Goal: Task Accomplishment & Management: Use online tool/utility

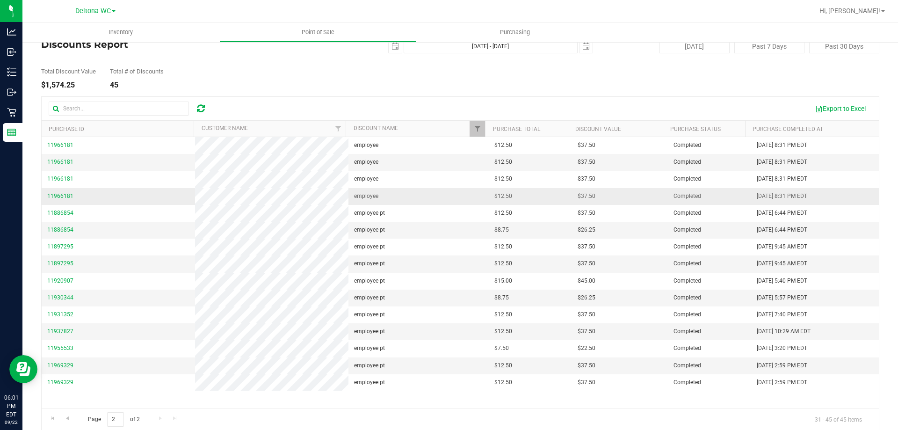
scroll to position [35, 0]
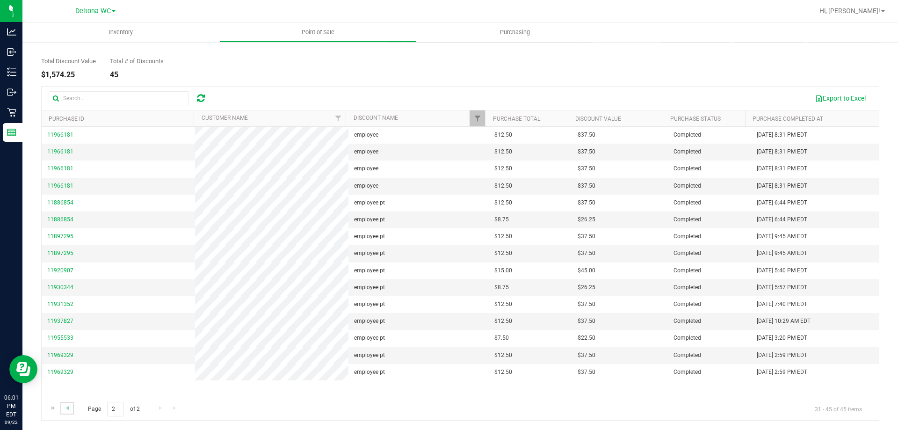
click at [62, 411] on link "Go to the previous page" at bounding box center [67, 408] width 14 height 13
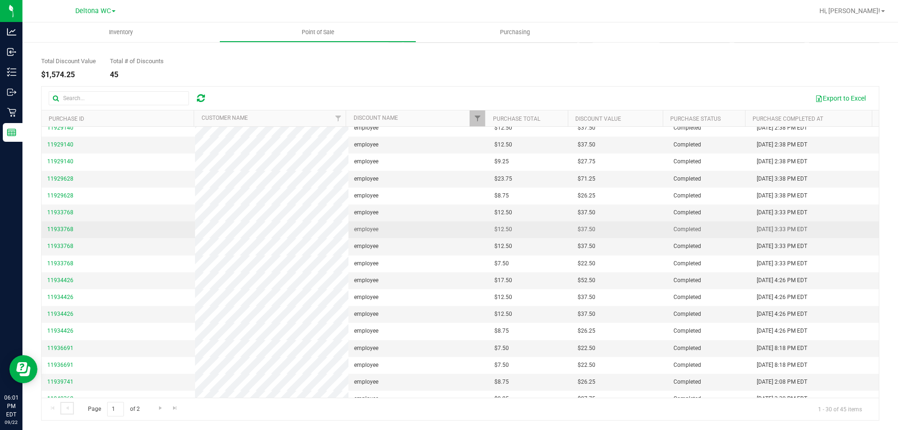
scroll to position [0, 0]
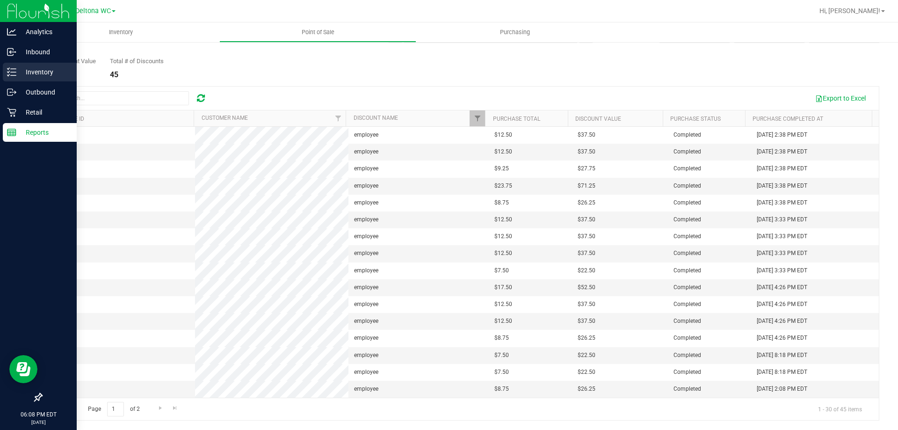
click at [20, 75] on p "Inventory" at bounding box center [44, 71] width 56 height 11
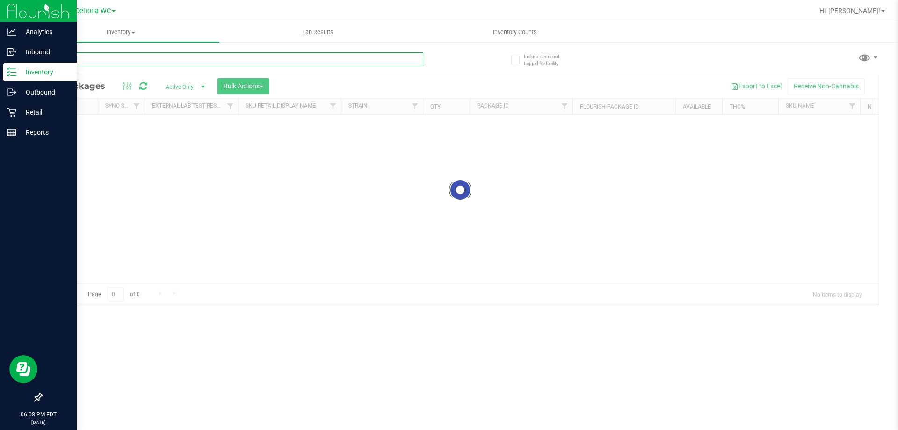
click at [147, 58] on input "text" at bounding box center [232, 59] width 382 height 14
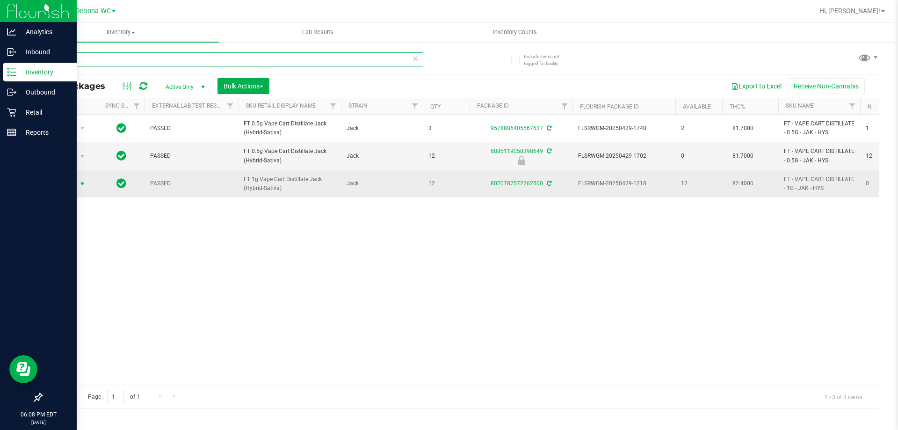
type input "jak"
click at [77, 184] on span "select" at bounding box center [83, 183] width 12 height 13
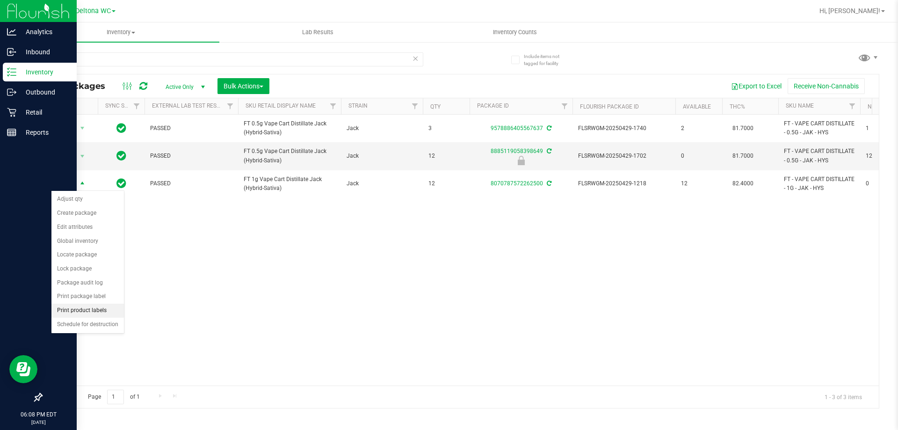
click at [102, 308] on li "Print product labels" at bounding box center [87, 311] width 73 height 14
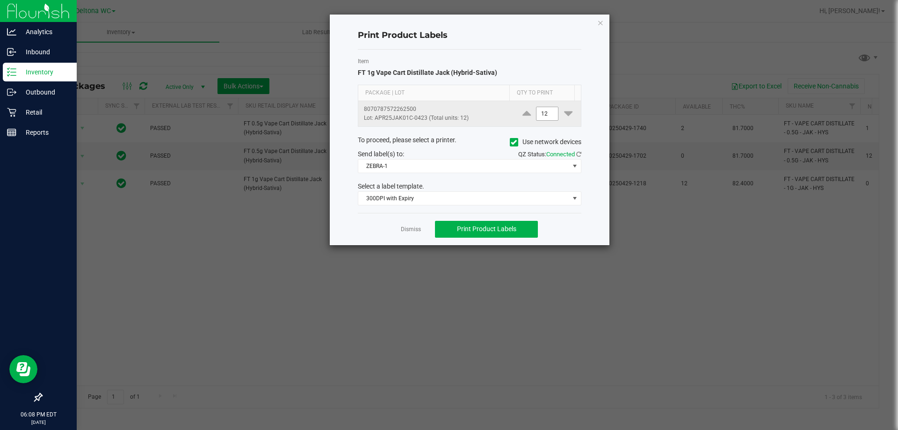
click at [549, 113] on input "12" at bounding box center [548, 113] width 22 height 13
type input "1"
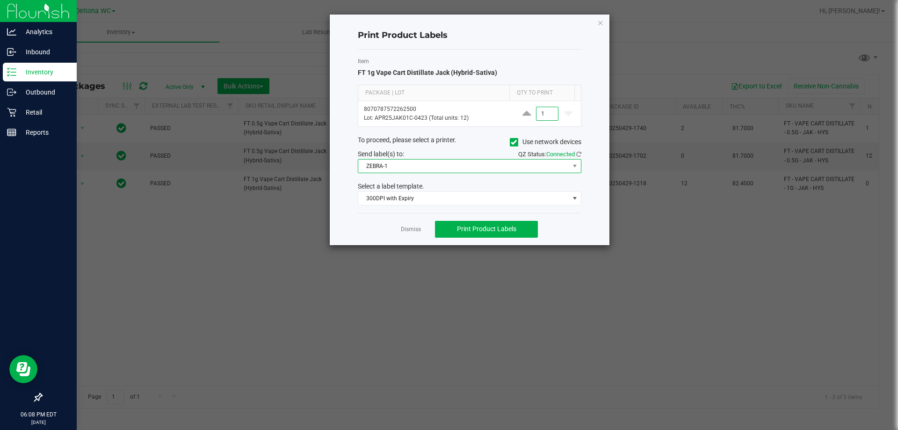
click at [523, 163] on span "ZEBRA-1" at bounding box center [463, 166] width 211 height 13
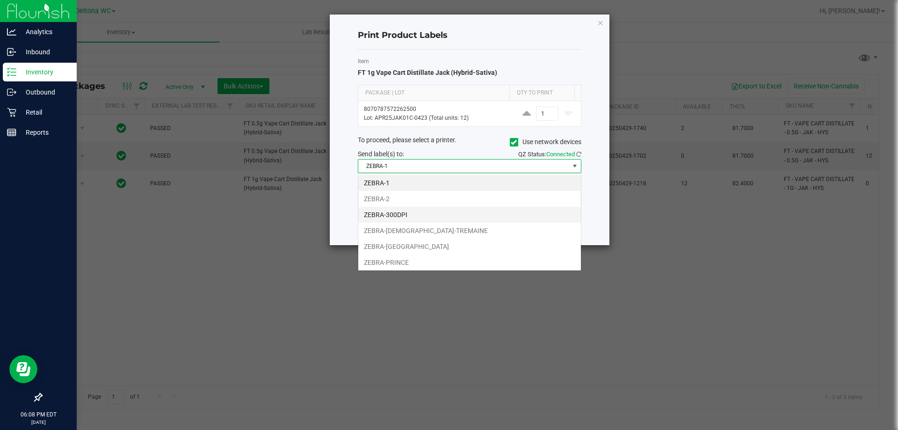
scroll to position [14, 224]
click at [415, 214] on li "ZEBRA-300DPI" at bounding box center [469, 215] width 223 height 16
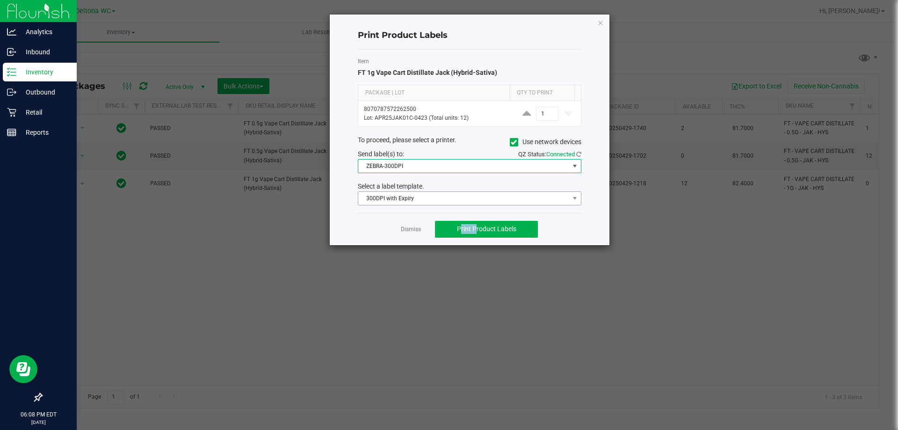
drag, startPoint x: 415, startPoint y: 214, endPoint x: 421, endPoint y: 204, distance: 11.7
click at [416, 212] on div "Print Product Labels Item FT 1g Vape Cart Distillate Jack (Hybrid-Sativa) Packa…" at bounding box center [470, 130] width 280 height 231
click at [421, 204] on span "300DPI with Expiry" at bounding box center [463, 198] width 211 height 13
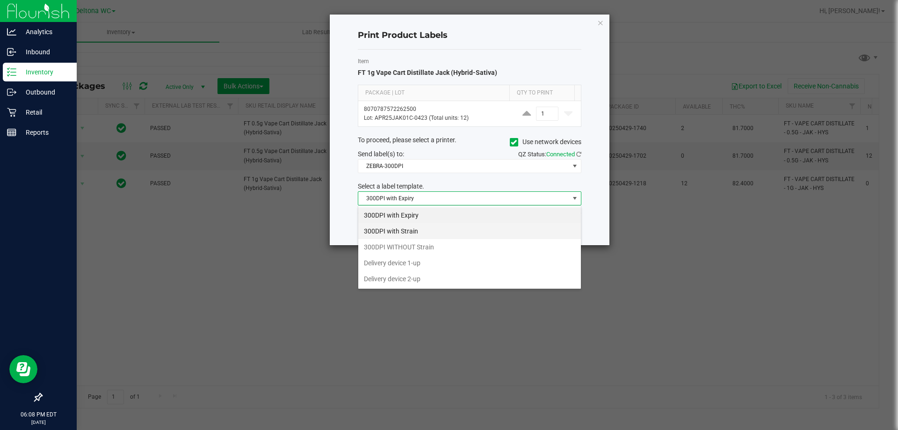
click at [420, 229] on li "300DPI with Strain" at bounding box center [469, 231] width 223 height 16
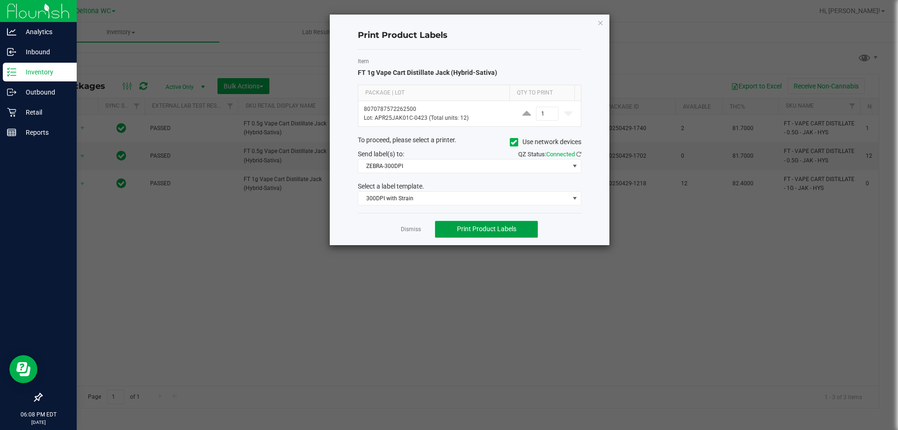
click at [475, 227] on span "Print Product Labels" at bounding box center [486, 228] width 59 height 7
click at [404, 227] on link "Dismiss" at bounding box center [411, 230] width 20 height 8
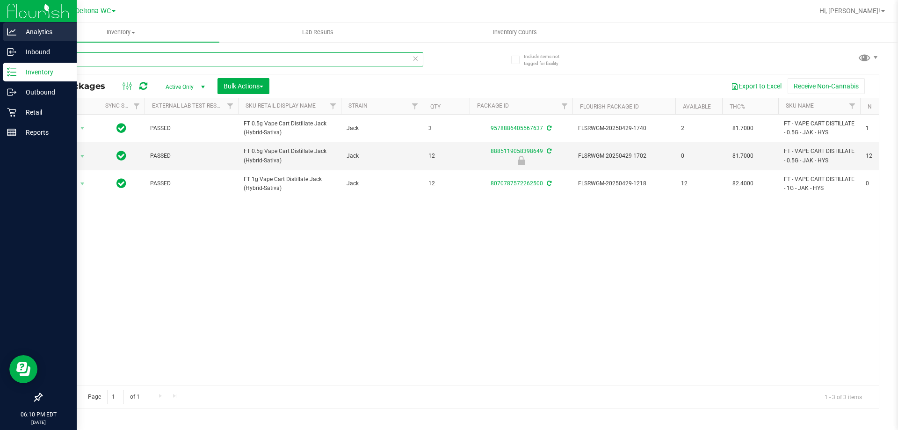
drag, startPoint x: 323, startPoint y: 60, endPoint x: 1, endPoint y: 38, distance: 322.7
click at [0, 36] on div "Analytics Inbound Inventory Outbound Retail Reports 06:10 PM EDT [DATE] 09/22 D…" at bounding box center [449, 215] width 898 height 430
type input "JUN25AMN01C-0630"
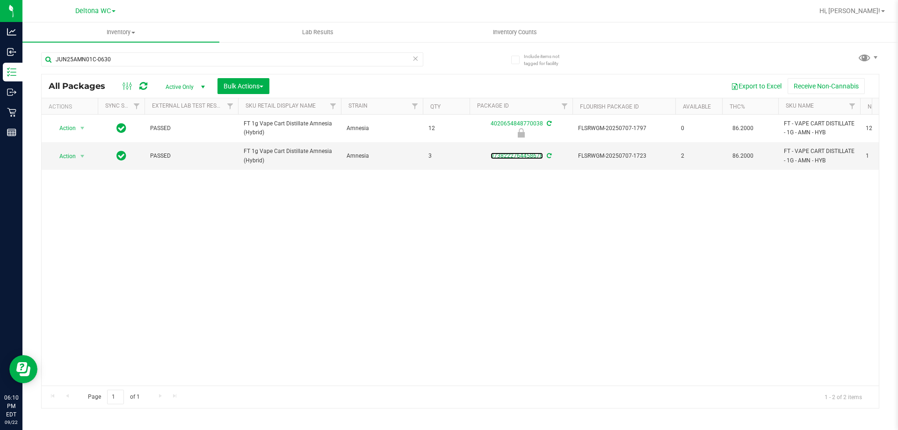
click at [521, 156] on link "9738222764458678" at bounding box center [517, 156] width 52 height 7
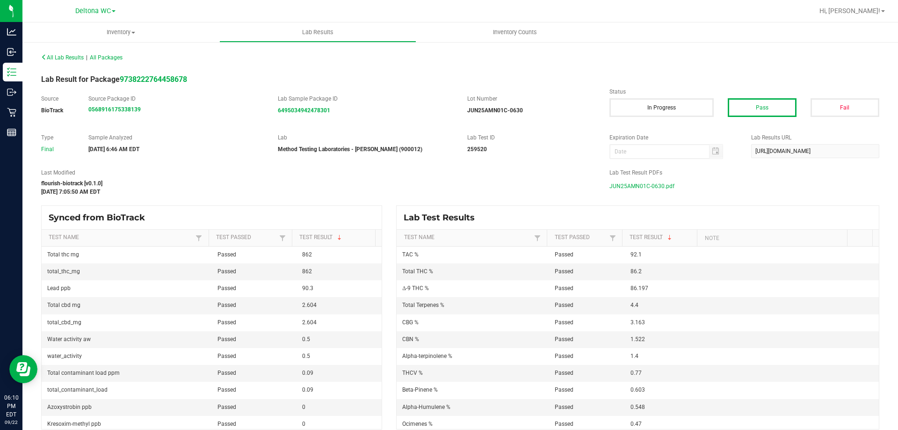
click at [645, 183] on span "JUN25AMN01C-0630.pdf" at bounding box center [642, 186] width 65 height 14
click at [61, 61] on div "All Lab Results | All Packages" at bounding box center [247, 57] width 426 height 8
click at [62, 59] on span "All Lab Results" at bounding box center [62, 57] width 43 height 7
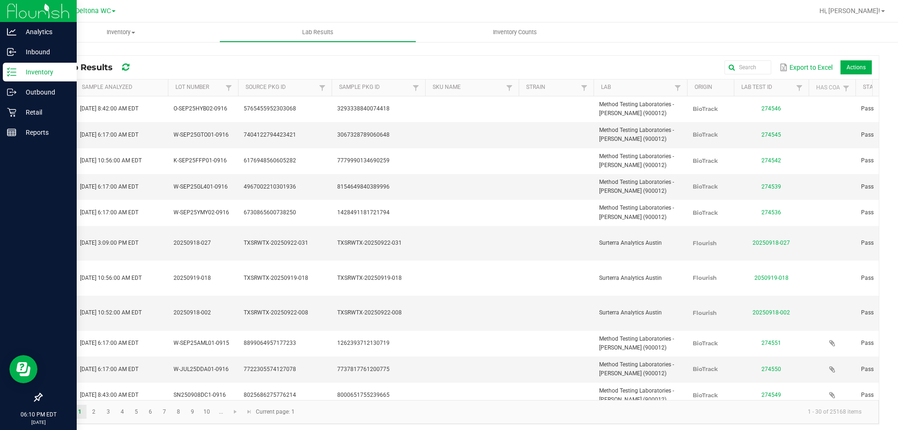
click at [6, 74] on div "Inventory" at bounding box center [40, 72] width 74 height 19
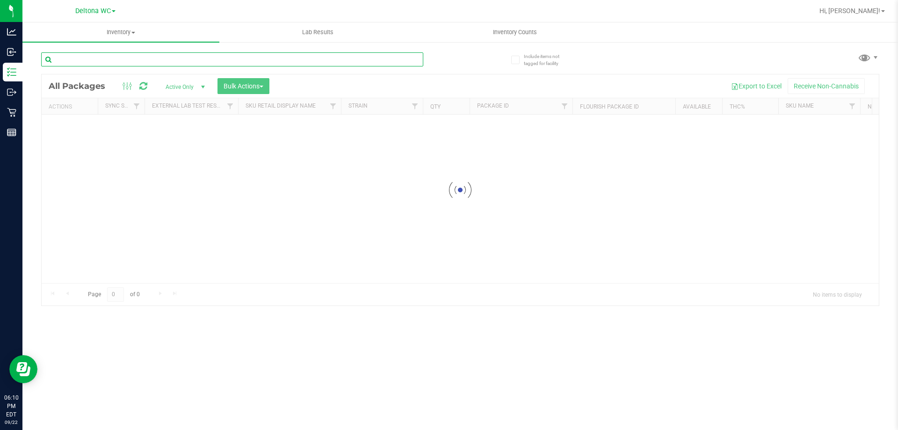
click at [205, 58] on input "text" at bounding box center [232, 59] width 382 height 14
type input "JUL25NOL02-0716"
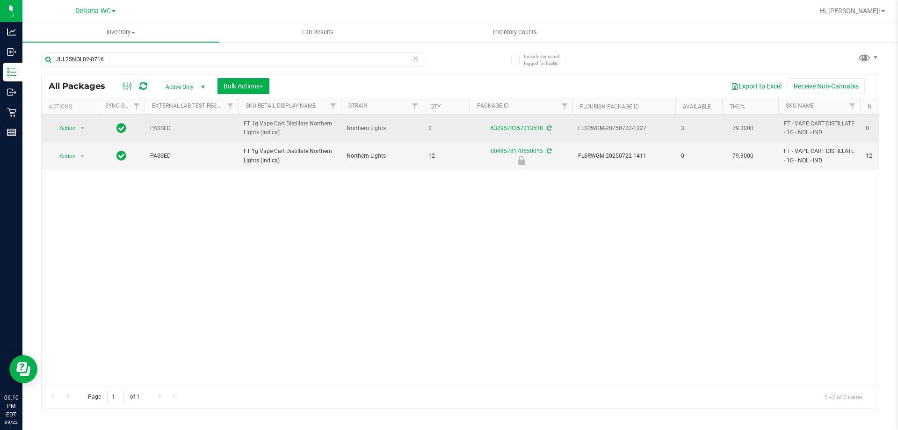
click at [520, 122] on td "6329578257213538" at bounding box center [521, 129] width 103 height 28
click at [519, 129] on link "6329578257213538" at bounding box center [517, 128] width 52 height 7
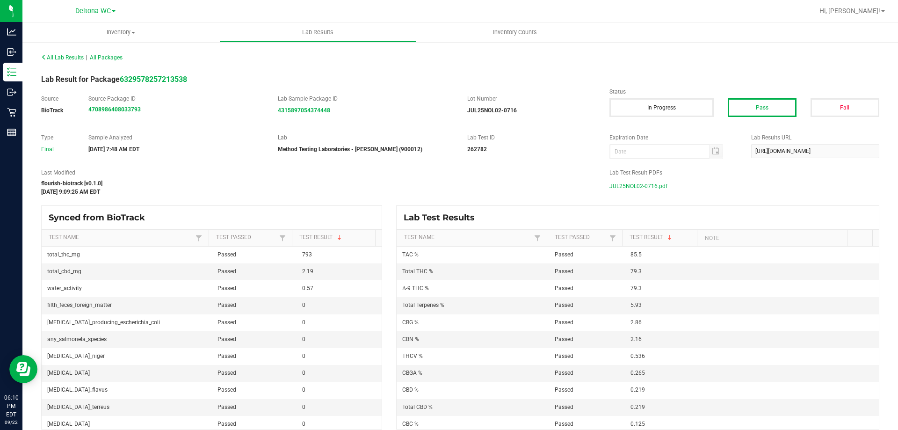
click at [650, 183] on span "JUL25NOL02-0716.pdf" at bounding box center [639, 186] width 58 height 14
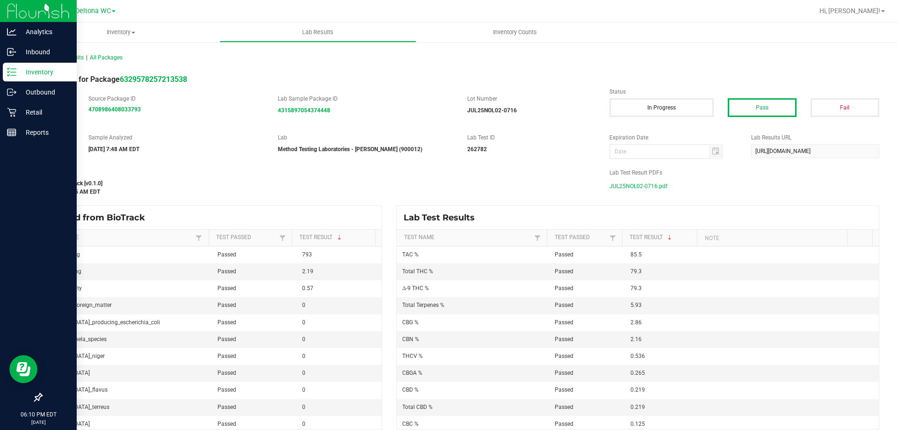
click at [4, 73] on div "Inventory" at bounding box center [40, 72] width 74 height 19
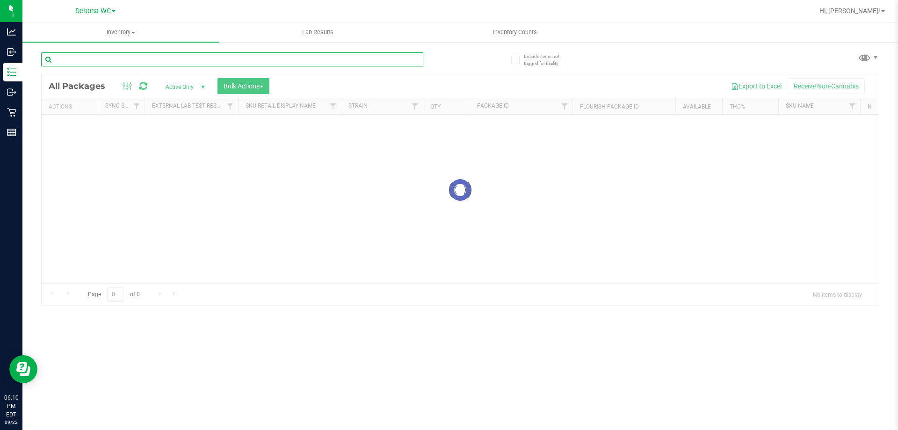
click at [140, 63] on input "text" at bounding box center [232, 59] width 382 height 14
type input "JUN25PPU01C-0609"
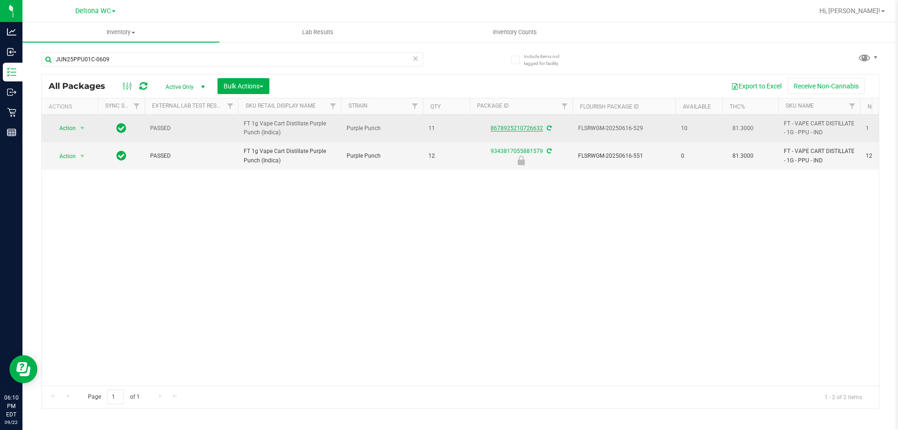
click at [514, 128] on link "8678925210726632" at bounding box center [517, 128] width 52 height 7
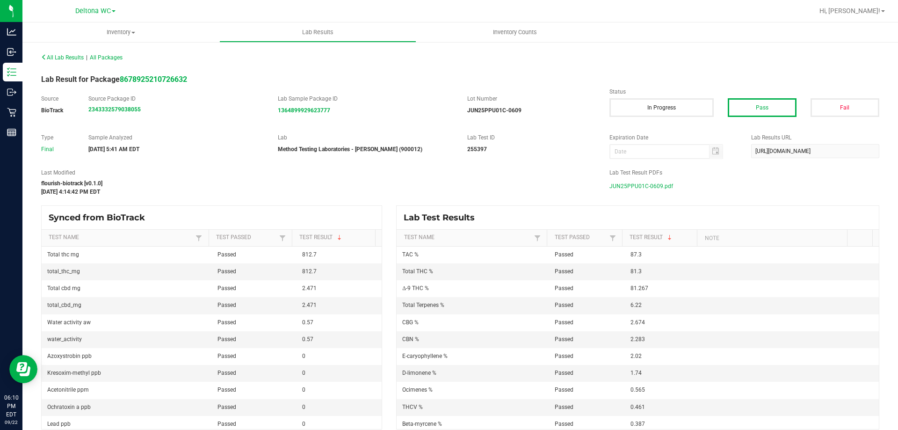
click at [663, 185] on span "JUN25PPU01C-0609.pdf" at bounding box center [642, 186] width 64 height 14
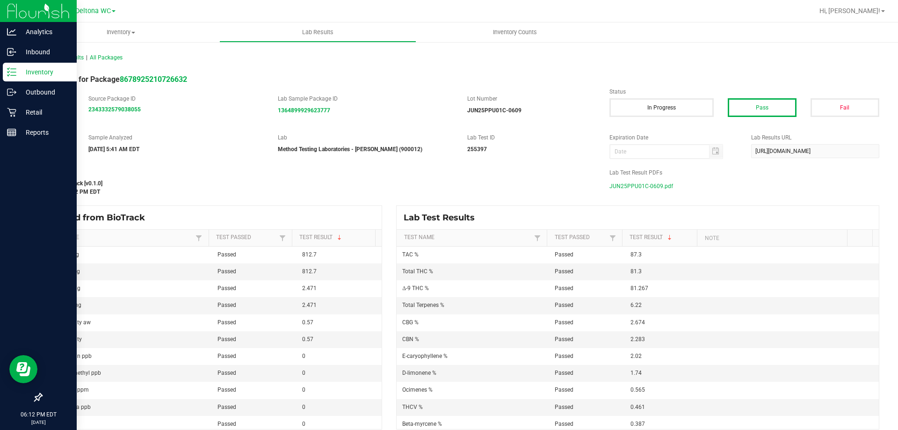
click at [24, 75] on p "Inventory" at bounding box center [44, 71] width 56 height 11
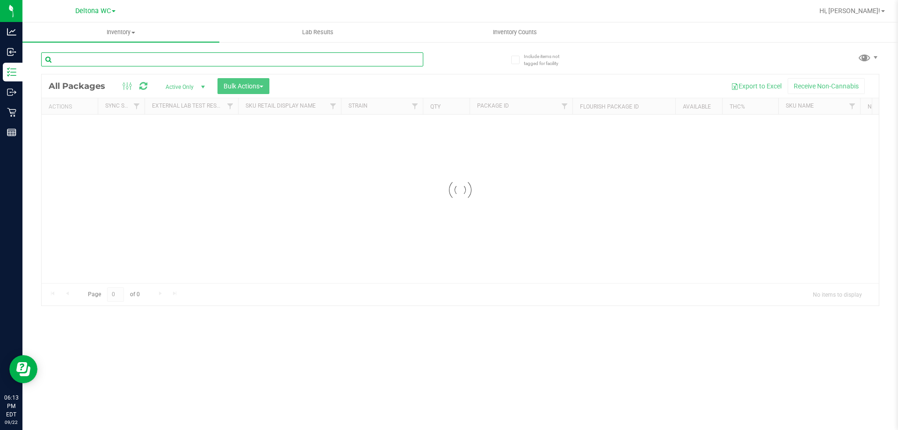
click at [197, 61] on input "text" at bounding box center [232, 59] width 382 height 14
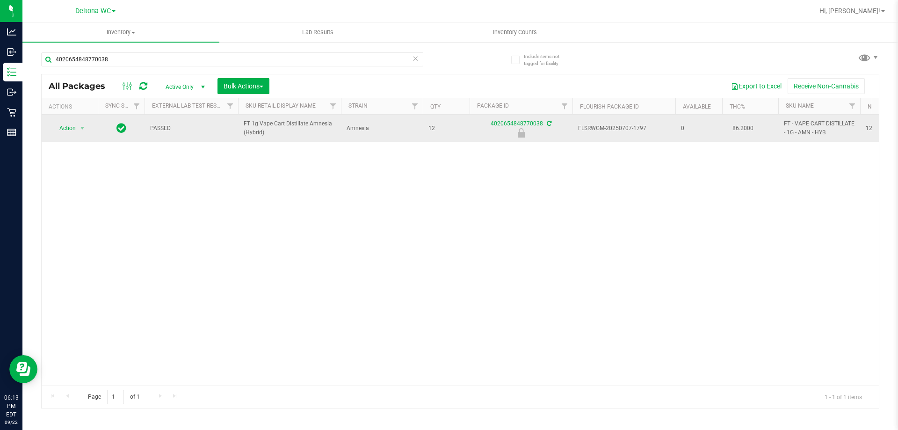
click at [252, 124] on span "FT 1g Vape Cart Distillate Amnesia (Hybrid)" at bounding box center [290, 128] width 92 height 18
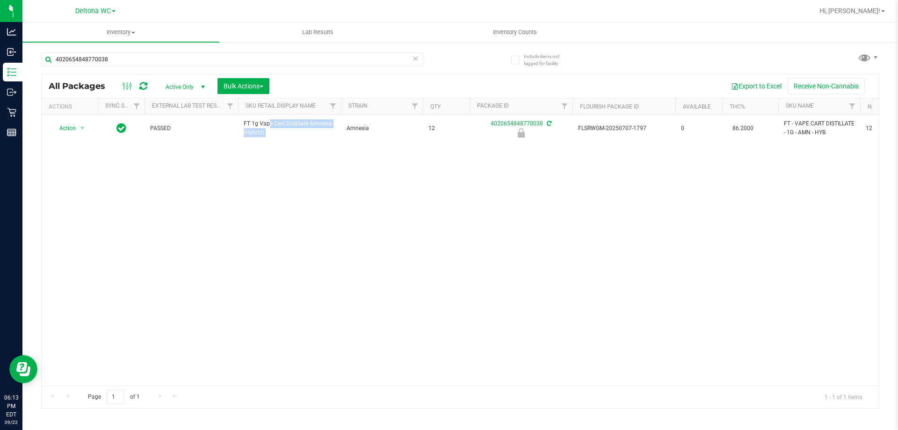
copy tr "FT 1g Vape Cart Distillate Amnesia (Hybrid)"
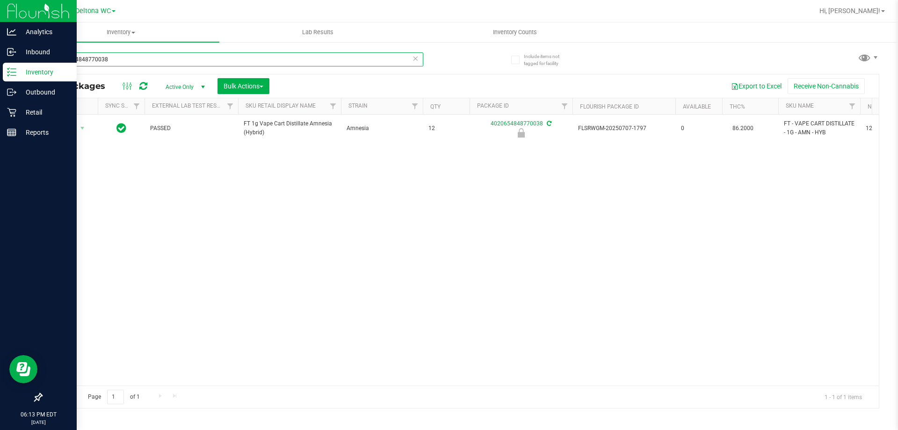
drag, startPoint x: 148, startPoint y: 59, endPoint x: 63, endPoint y: 73, distance: 86.2
click at [0, 98] on div "Analytics Inbound Inventory Outbound Retail Reports 06:13 PM EDT [DATE] 09/22 D…" at bounding box center [449, 215] width 898 height 430
paste input "FT 1g Vape Cart Distillate Amnesia (Hybrid)"
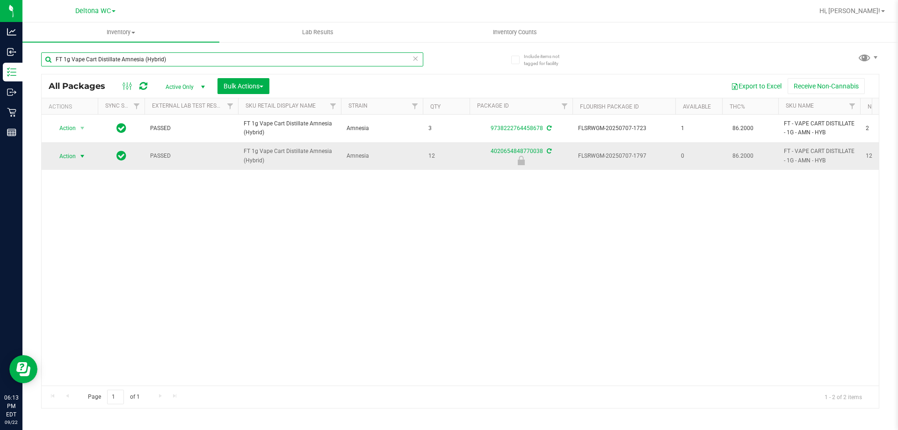
type input "FT 1g Vape Cart Distillate Amnesia (Hybrid)"
click at [76, 152] on span "Action" at bounding box center [63, 156] width 25 height 13
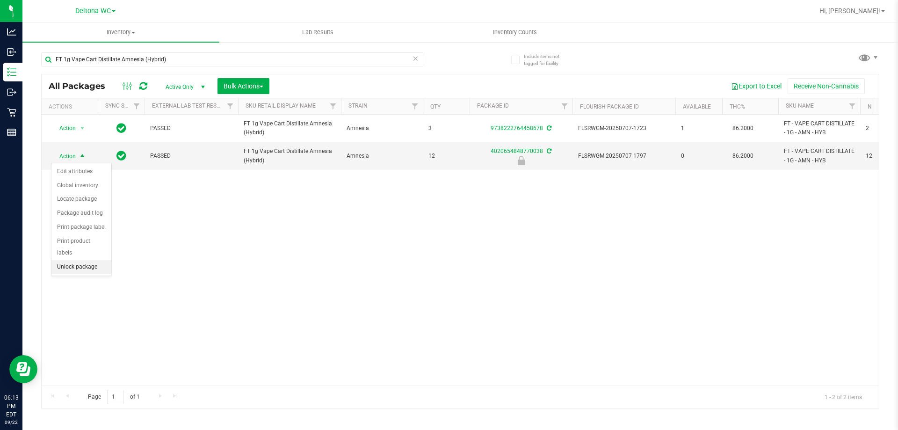
click at [77, 260] on li "Unlock package" at bounding box center [81, 267] width 60 height 14
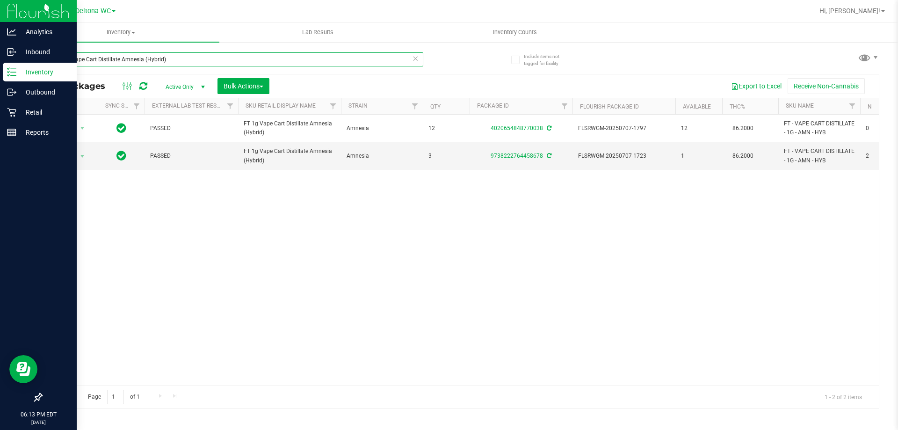
drag, startPoint x: 247, startPoint y: 56, endPoint x: 0, endPoint y: 76, distance: 247.4
click at [0, 76] on div "Analytics Inbound Inventory Outbound Retail Reports 06:13 PM EDT [DATE] 09/22 D…" at bounding box center [449, 215] width 898 height 430
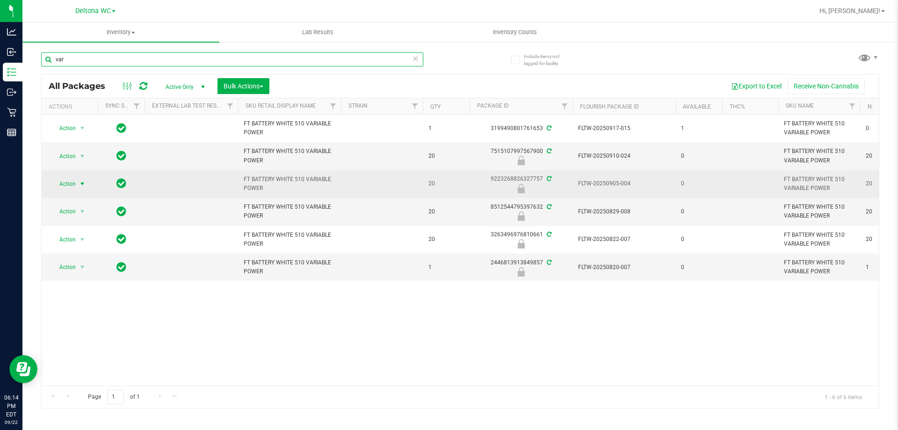
type input "var"
click at [71, 179] on span "Action" at bounding box center [63, 183] width 25 height 13
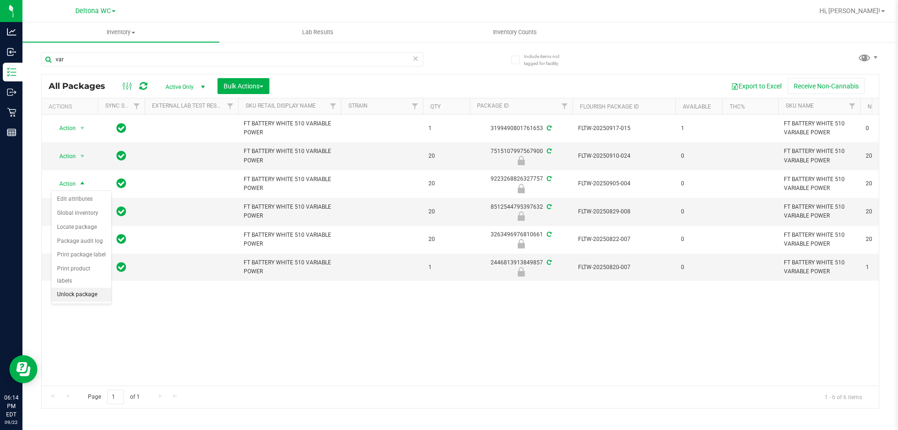
click at [86, 288] on li "Unlock package" at bounding box center [81, 295] width 60 height 14
